Goal: Task Accomplishment & Management: Use online tool/utility

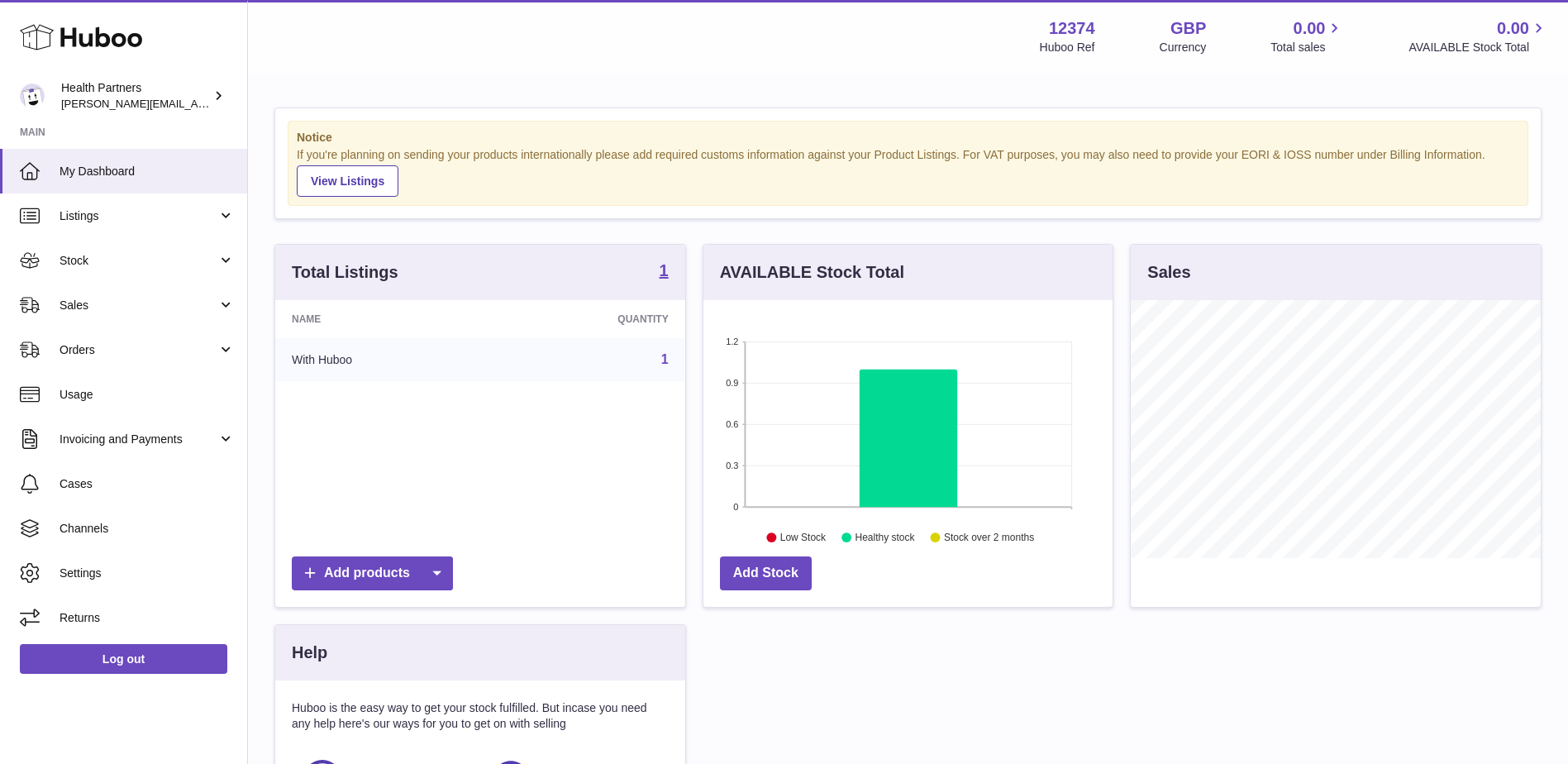
scroll to position [258, 409]
click at [77, 354] on span "Orders" at bounding box center [138, 350] width 158 height 16
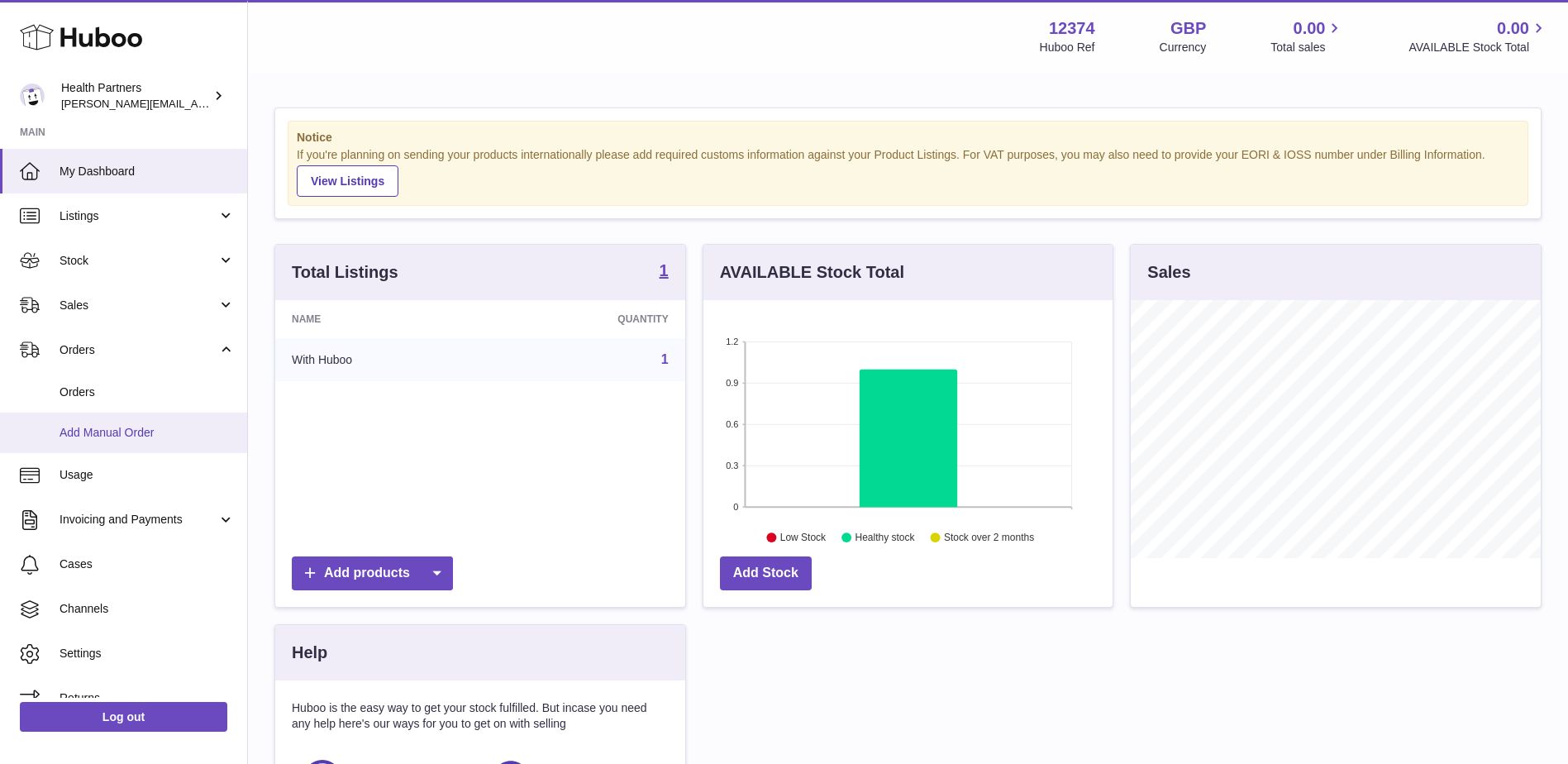
click at [79, 431] on span "Add Manual Order" at bounding box center [147, 433] width 175 height 16
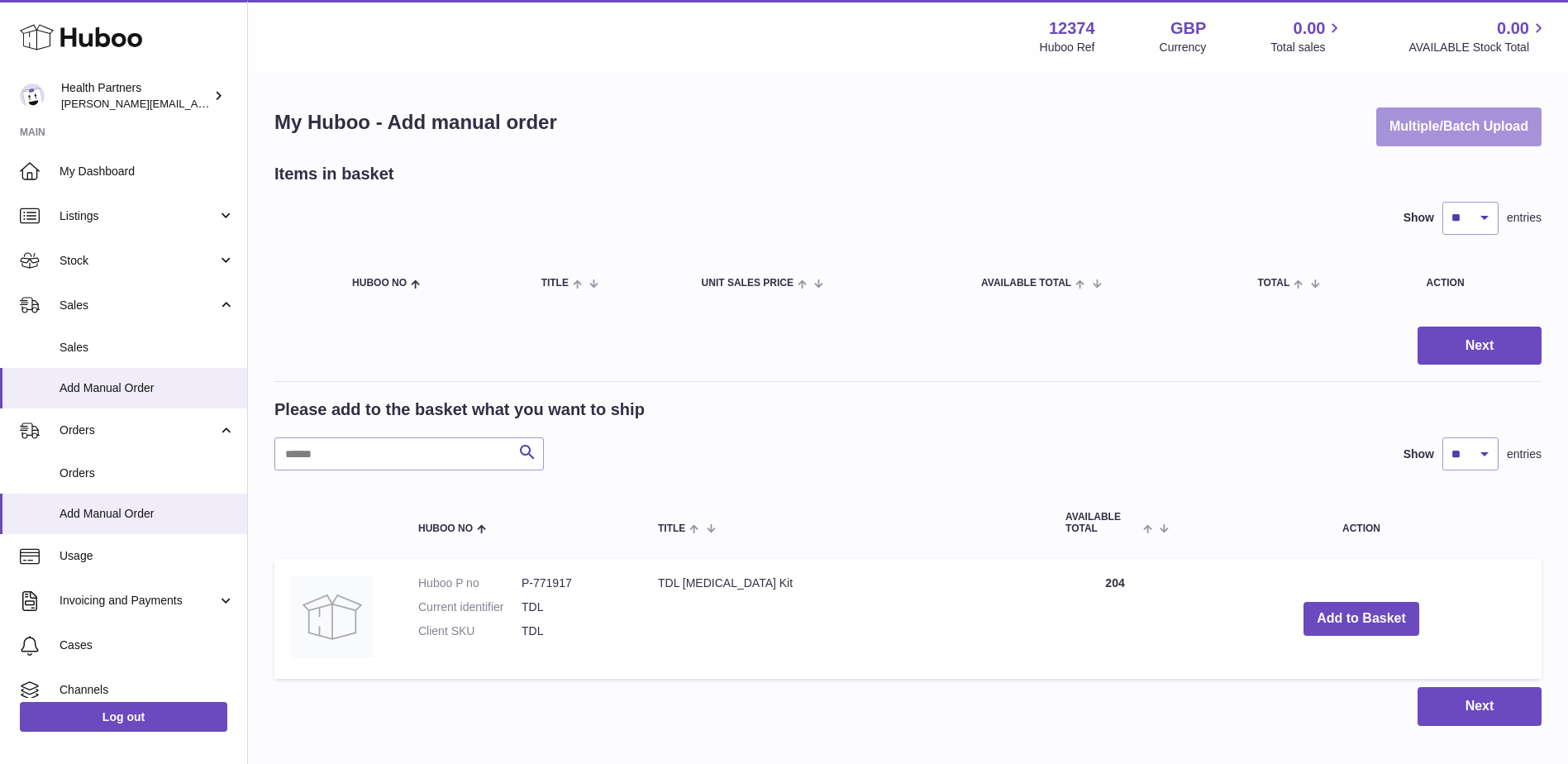
click at [1458, 133] on button "Multiple/Batch Upload" at bounding box center [1459, 127] width 165 height 38
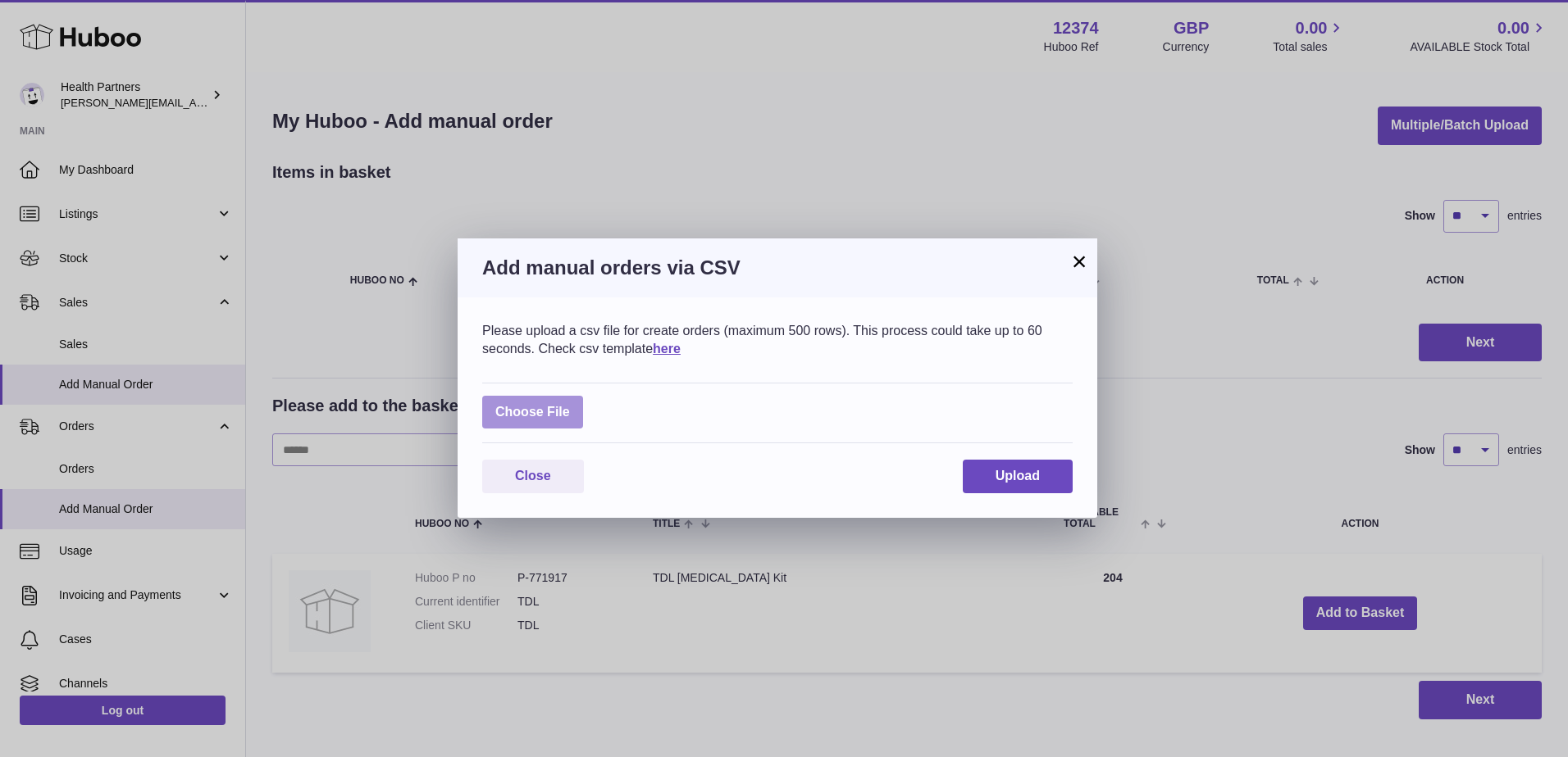
click at [523, 401] on label at bounding box center [533, 412] width 101 height 34
click at [570, 404] on input "file" at bounding box center [570, 404] width 1 height 1
click at [673, 346] on link "here" at bounding box center [667, 349] width 28 height 14
click at [533, 417] on label at bounding box center [533, 412] width 101 height 34
click at [570, 405] on input "file" at bounding box center [570, 404] width 1 height 1
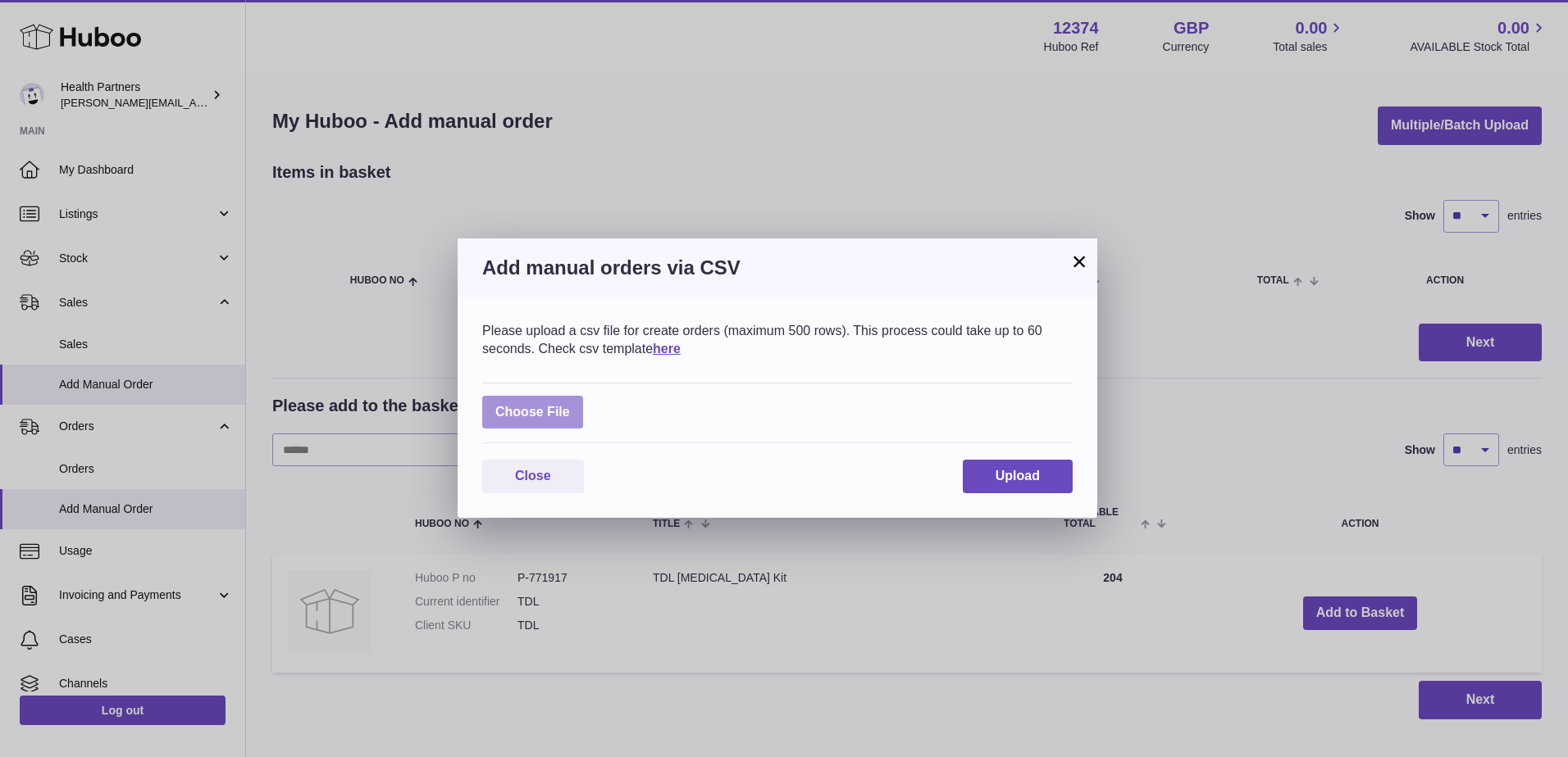
click at [526, 417] on label at bounding box center [533, 412] width 101 height 34
click at [570, 405] on input "file" at bounding box center [570, 404] width 1 height 1
type input "**********"
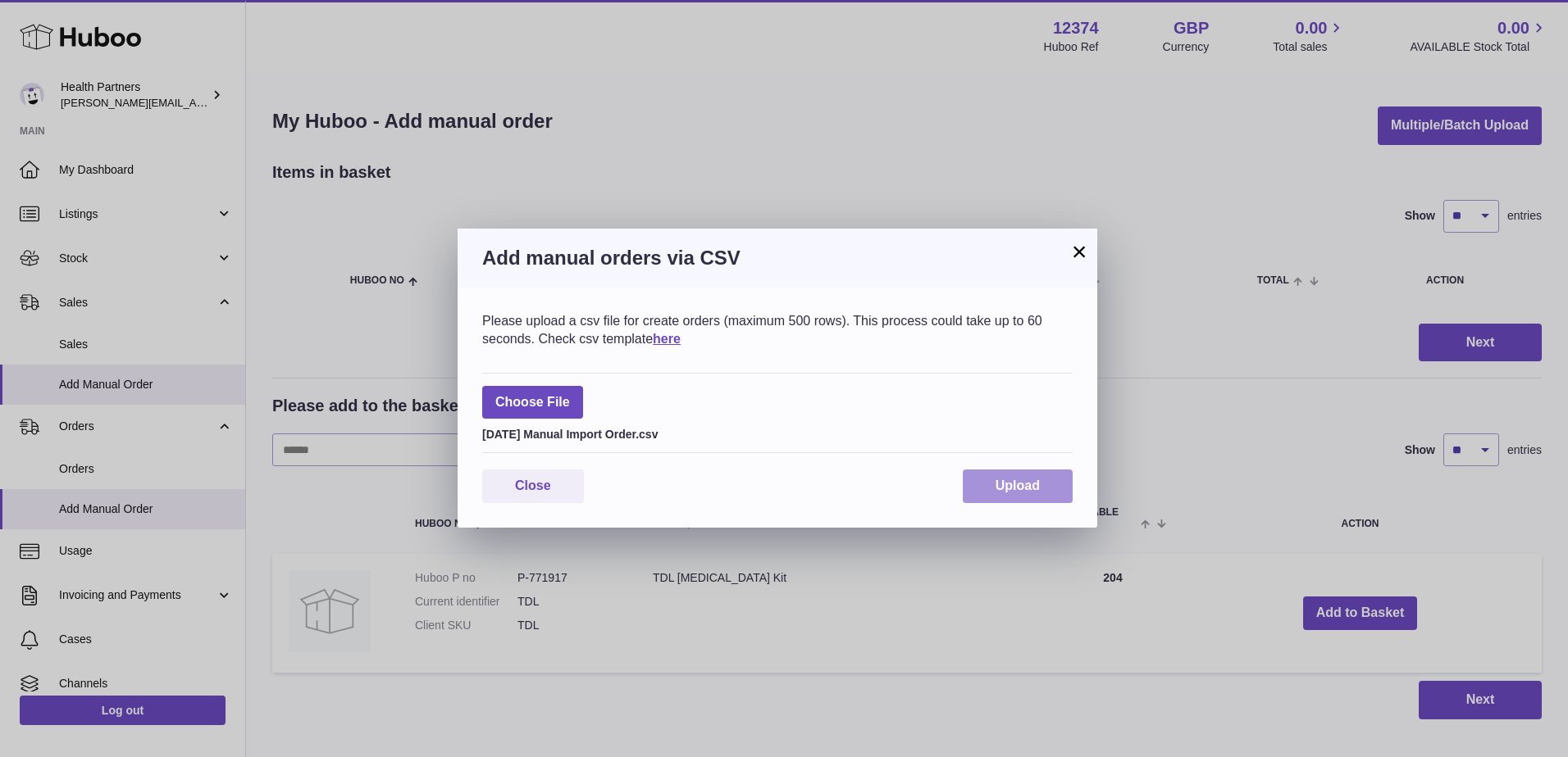
click at [1005, 490] on span "Upload" at bounding box center [1017, 485] width 44 height 14
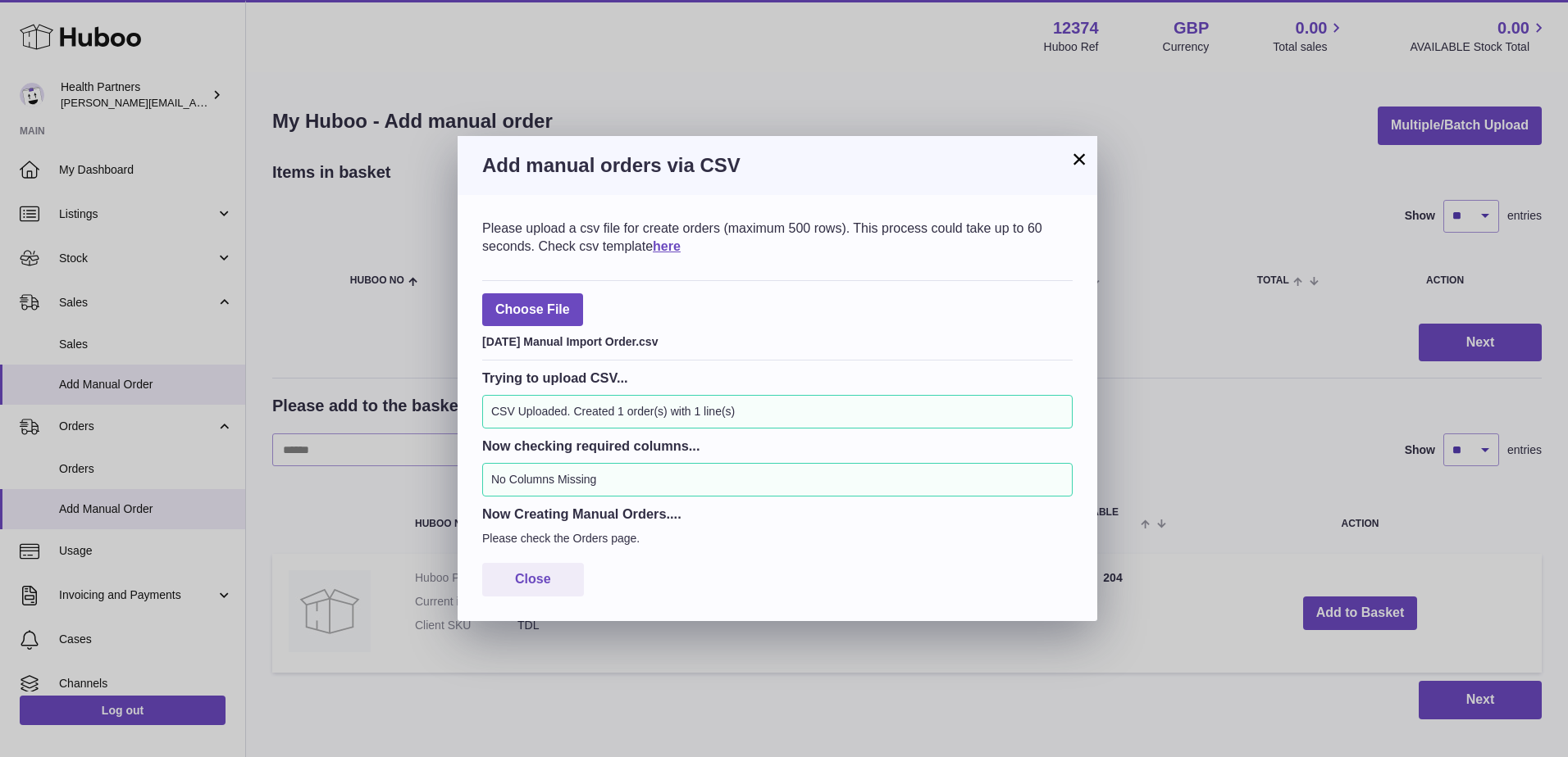
click at [1082, 162] on button "×" at bounding box center [1079, 159] width 20 height 20
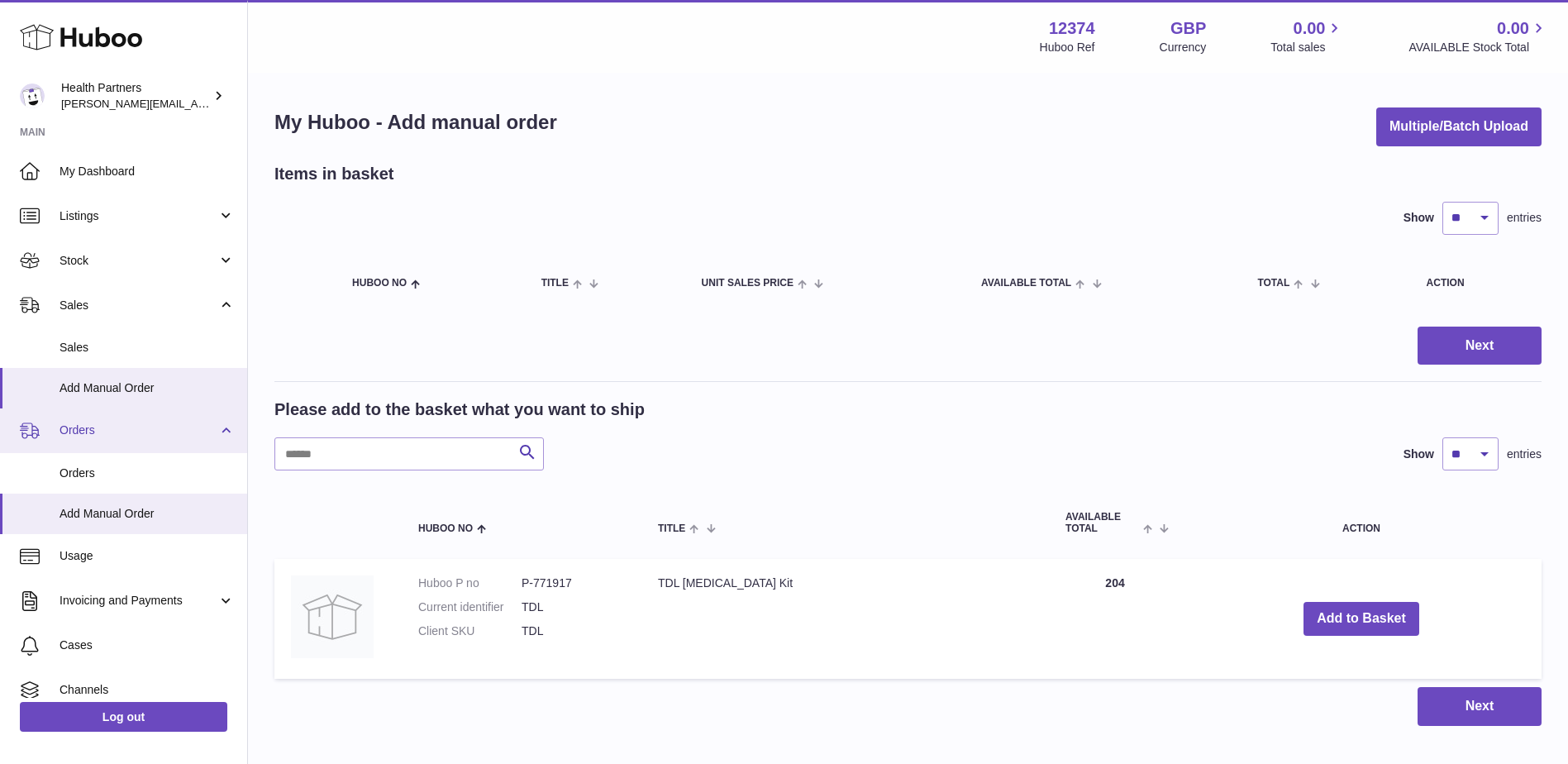
click at [80, 429] on span "Orders" at bounding box center [138, 430] width 158 height 16
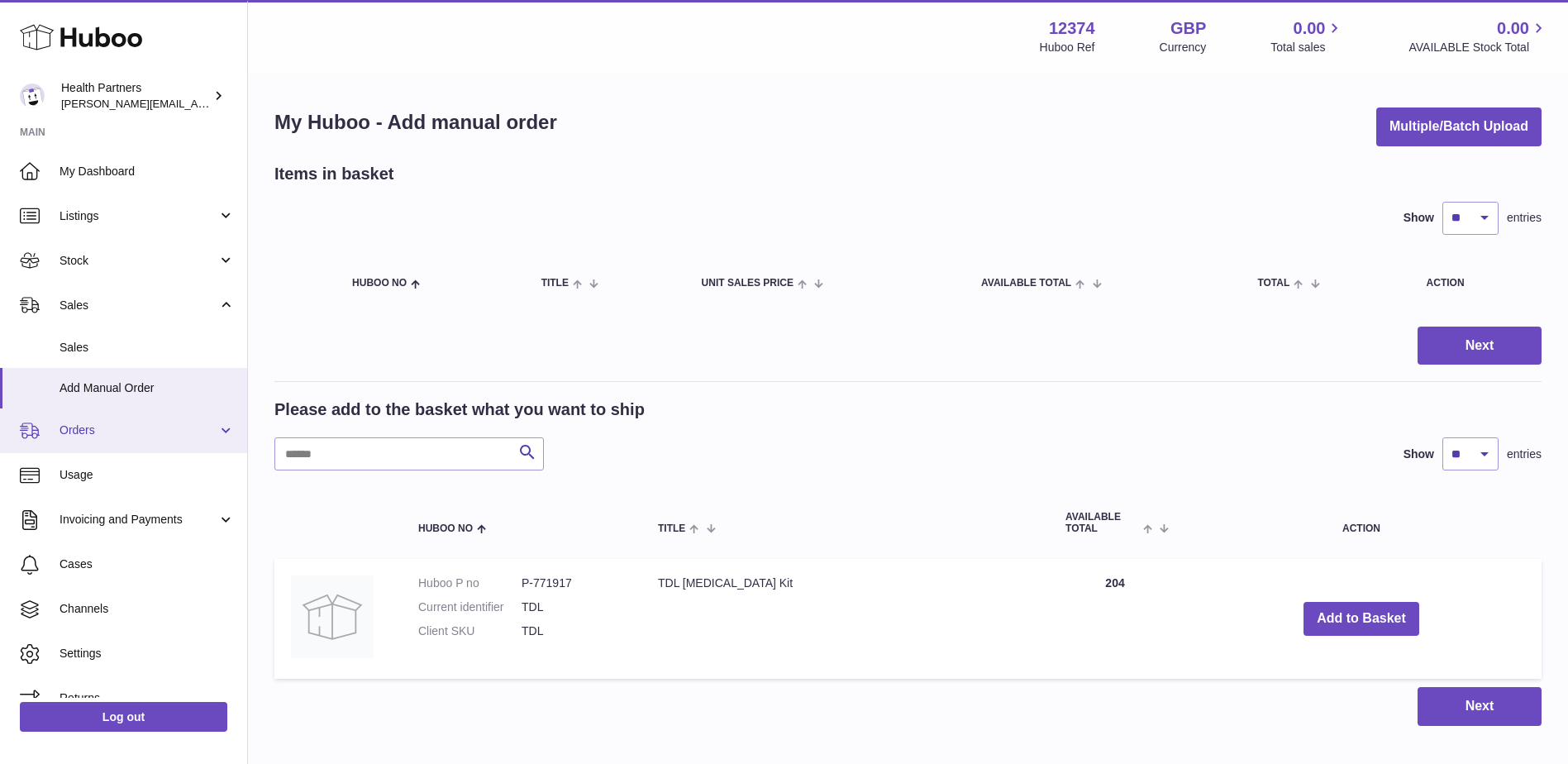
click at [88, 433] on span "Orders" at bounding box center [138, 430] width 158 height 16
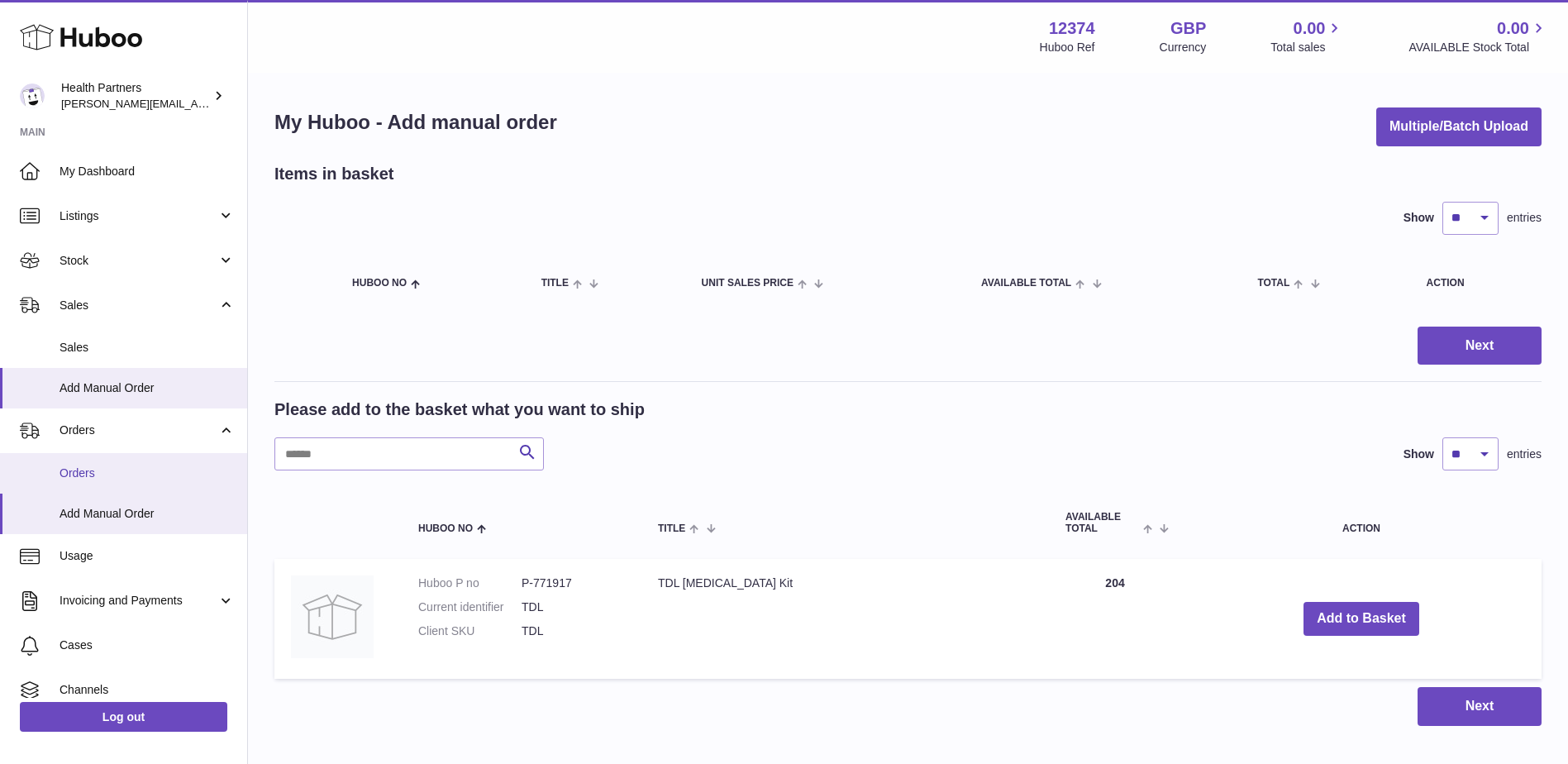
click at [77, 468] on span "Orders" at bounding box center [147, 473] width 175 height 16
